Goal: Task Accomplishment & Management: Manage account settings

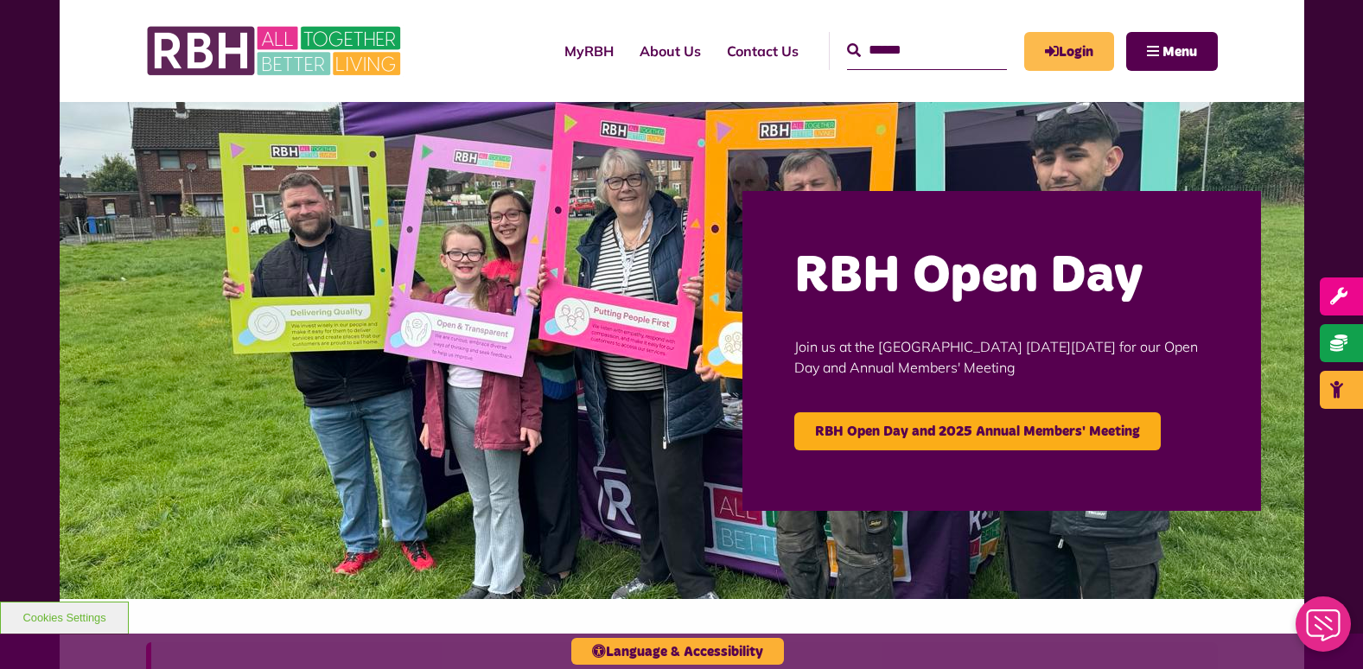
click at [1040, 54] on link "Login" at bounding box center [1069, 51] width 90 height 39
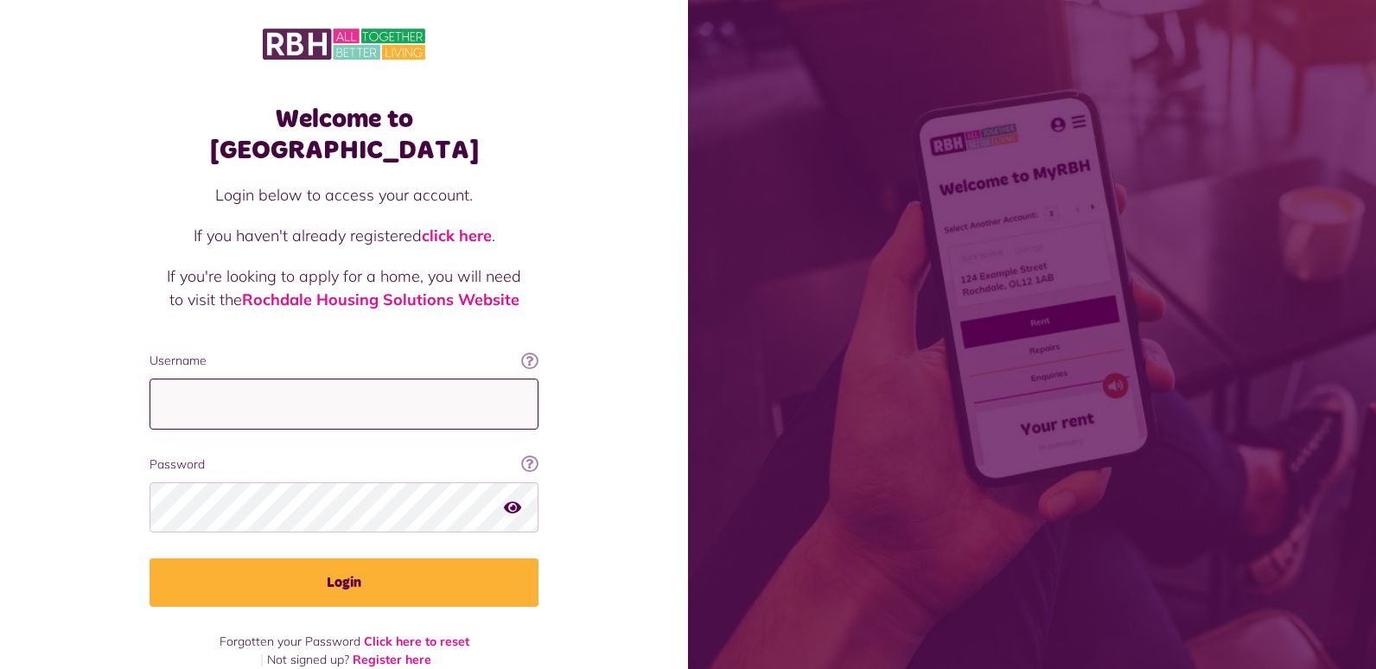
click at [277, 378] on input "Username" at bounding box center [343, 403] width 389 height 51
type input "**********"
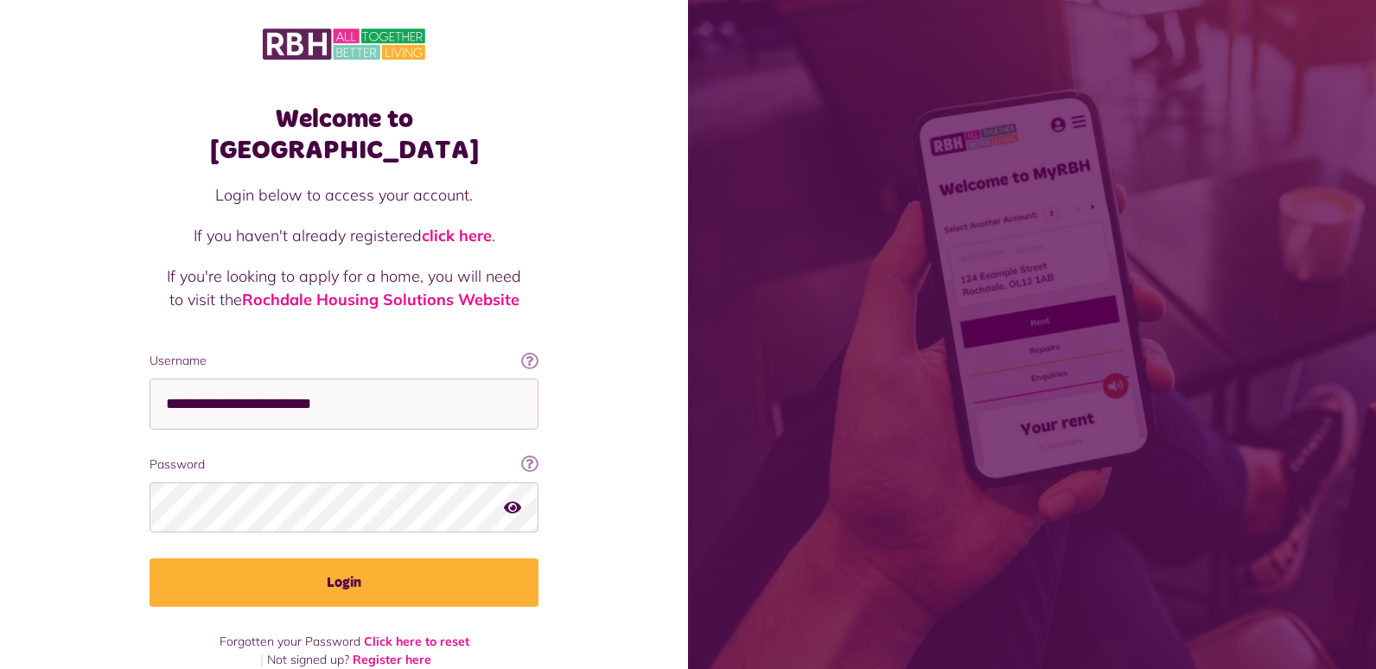
click at [506, 499] on icon "button" at bounding box center [512, 507] width 17 height 16
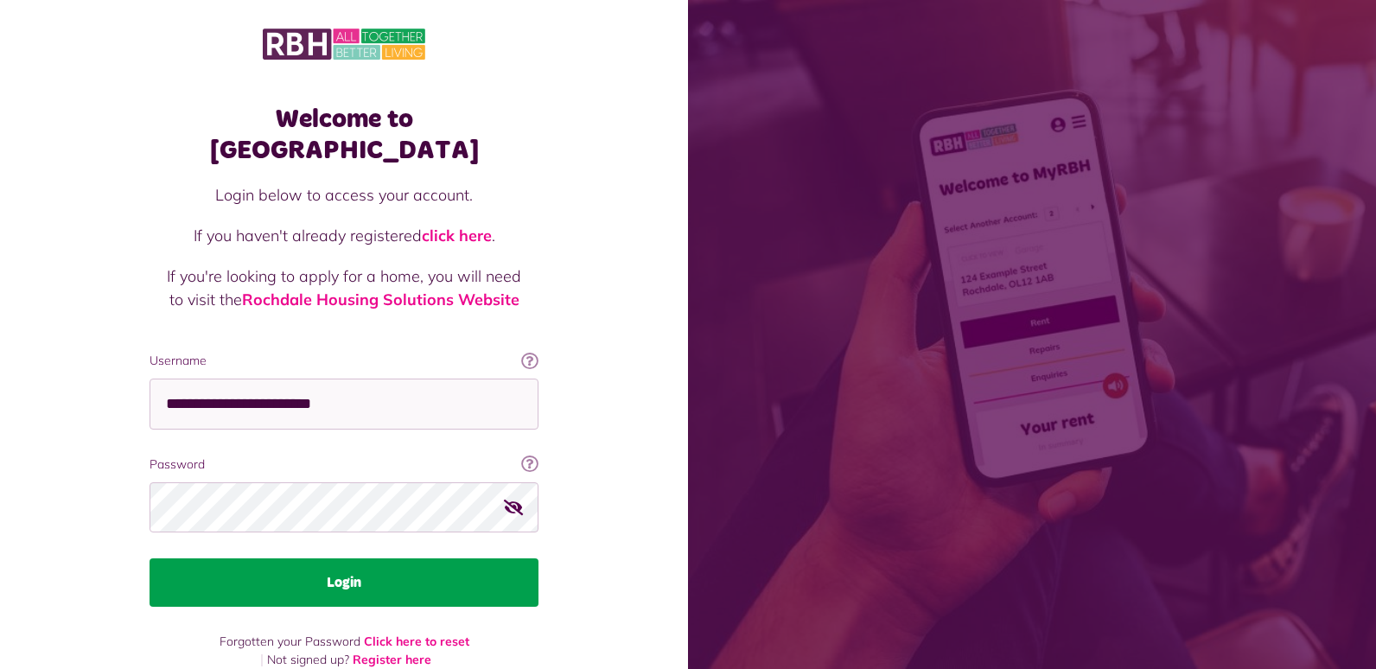
click at [340, 558] on button "Login" at bounding box center [343, 582] width 389 height 48
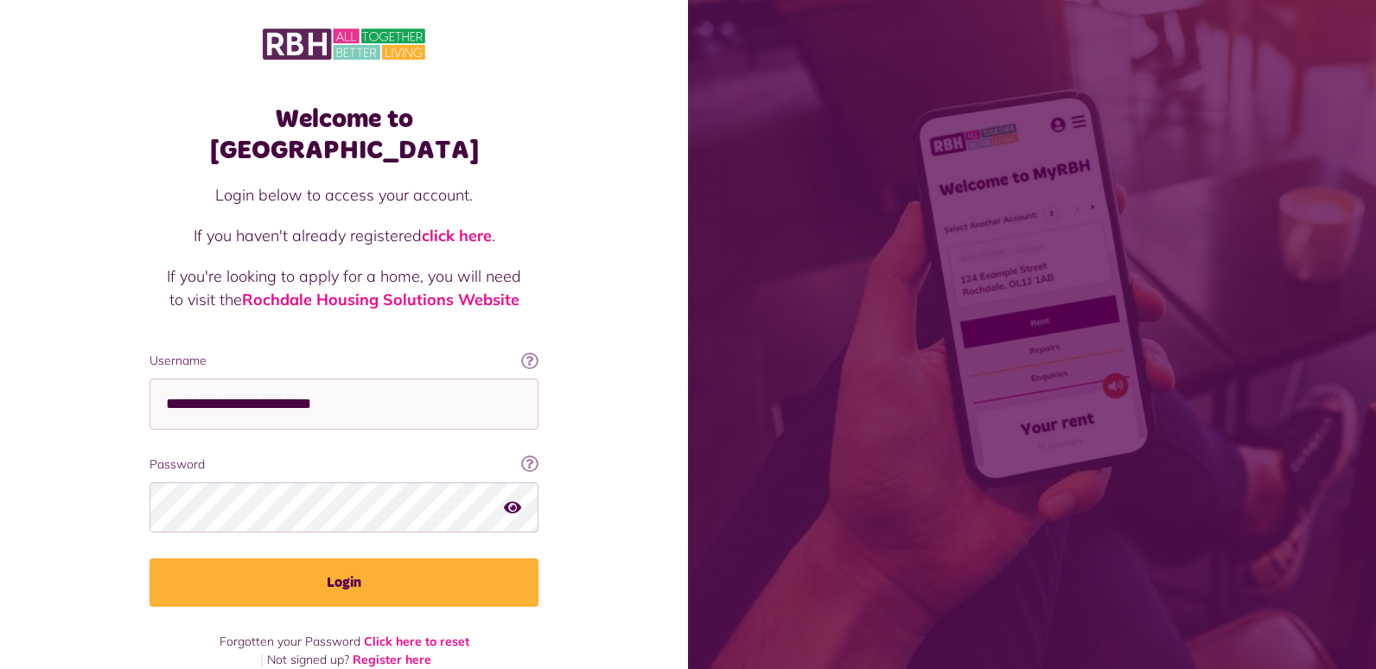
click at [516, 499] on icon "button" at bounding box center [512, 507] width 17 height 16
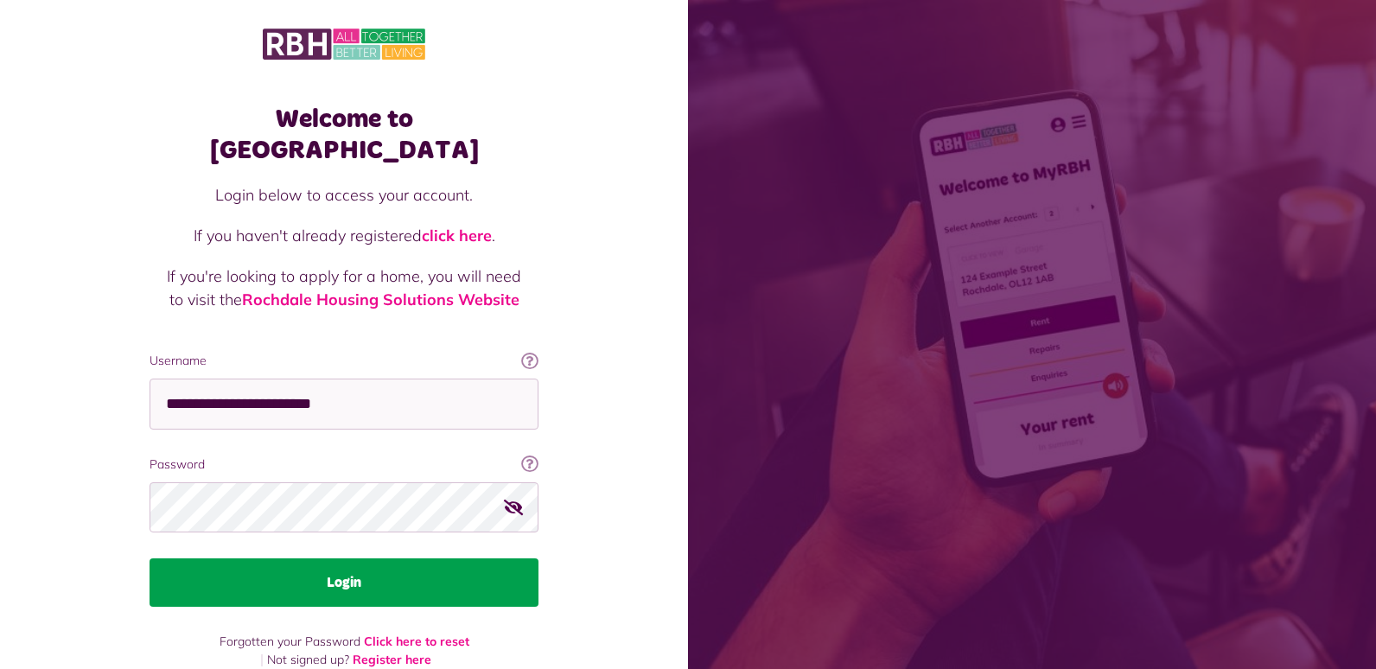
click at [367, 558] on button "Login" at bounding box center [343, 582] width 389 height 48
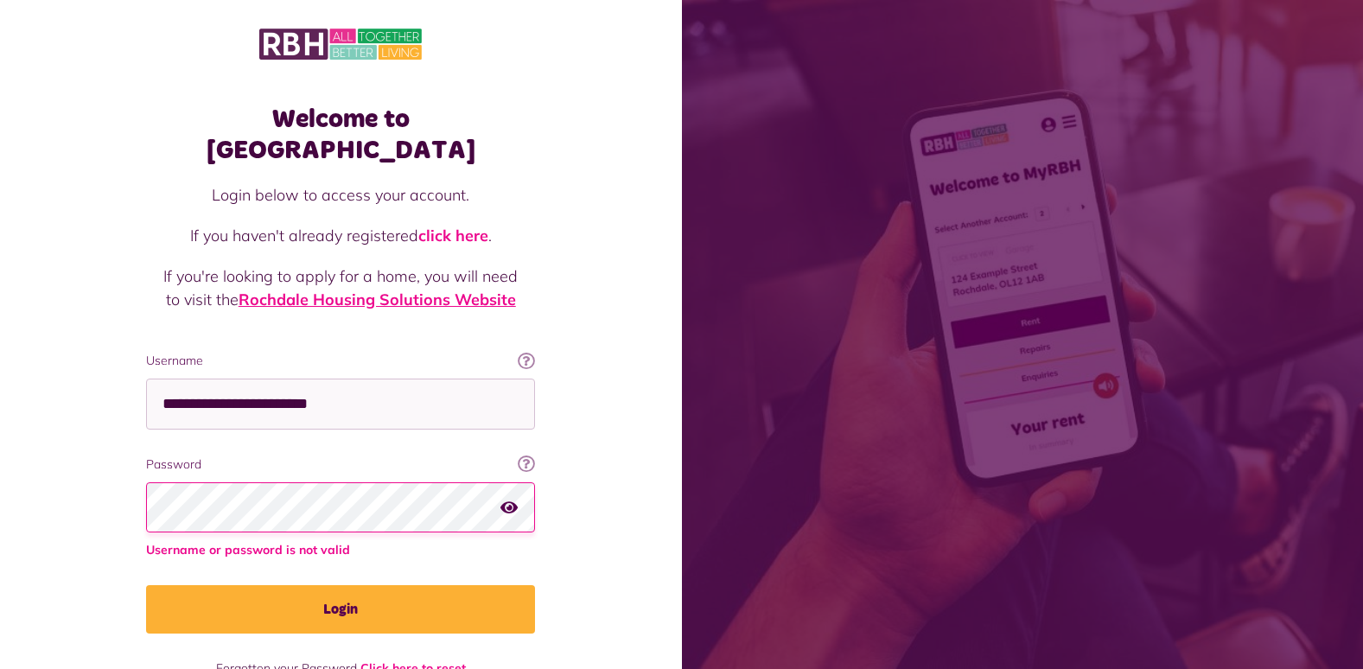
click at [412, 289] on link "Rochdale Housing Solutions Website" at bounding box center [376, 299] width 277 height 20
